Goal: Find specific page/section: Find specific page/section

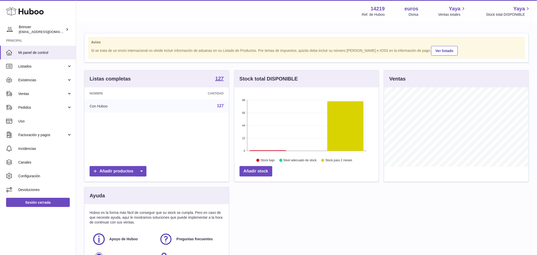
scroll to position [79, 144]
click at [42, 95] on span "Ventas" at bounding box center [42, 93] width 48 height 5
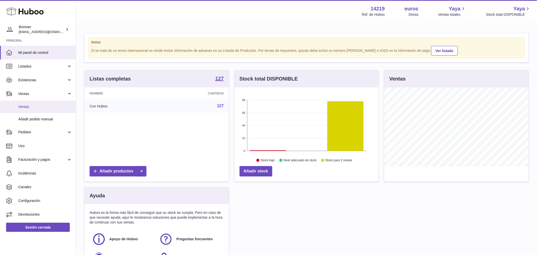
click at [39, 108] on span "Ventas" at bounding box center [45, 106] width 54 height 5
